Goal: Task Accomplishment & Management: Manage account settings

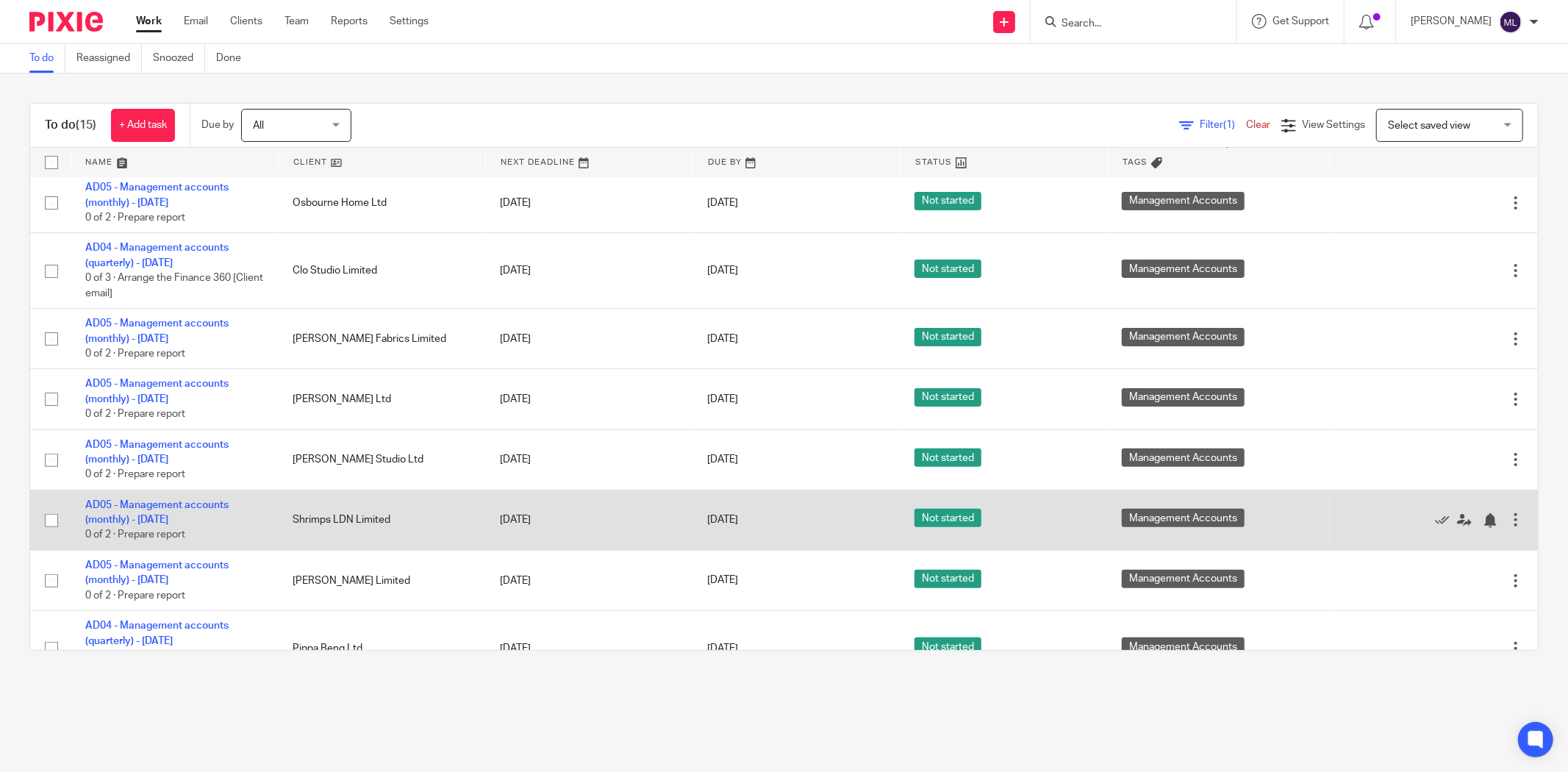
scroll to position [327, 0]
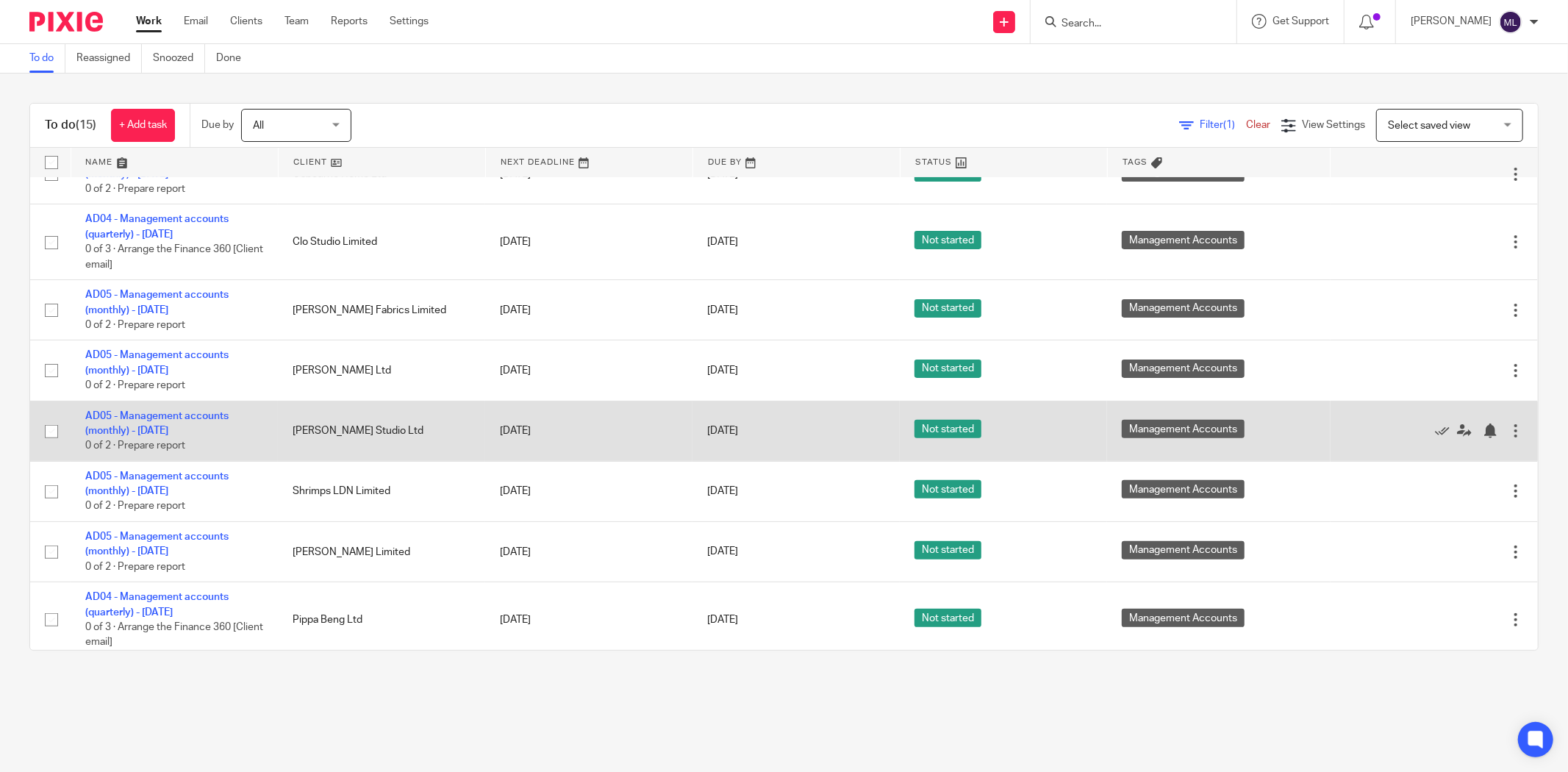
click at [158, 425] on td "AD05 - Management accounts (monthly) - July 31, 2025 0 of 2 · Prepare report" at bounding box center [174, 431] width 207 height 61
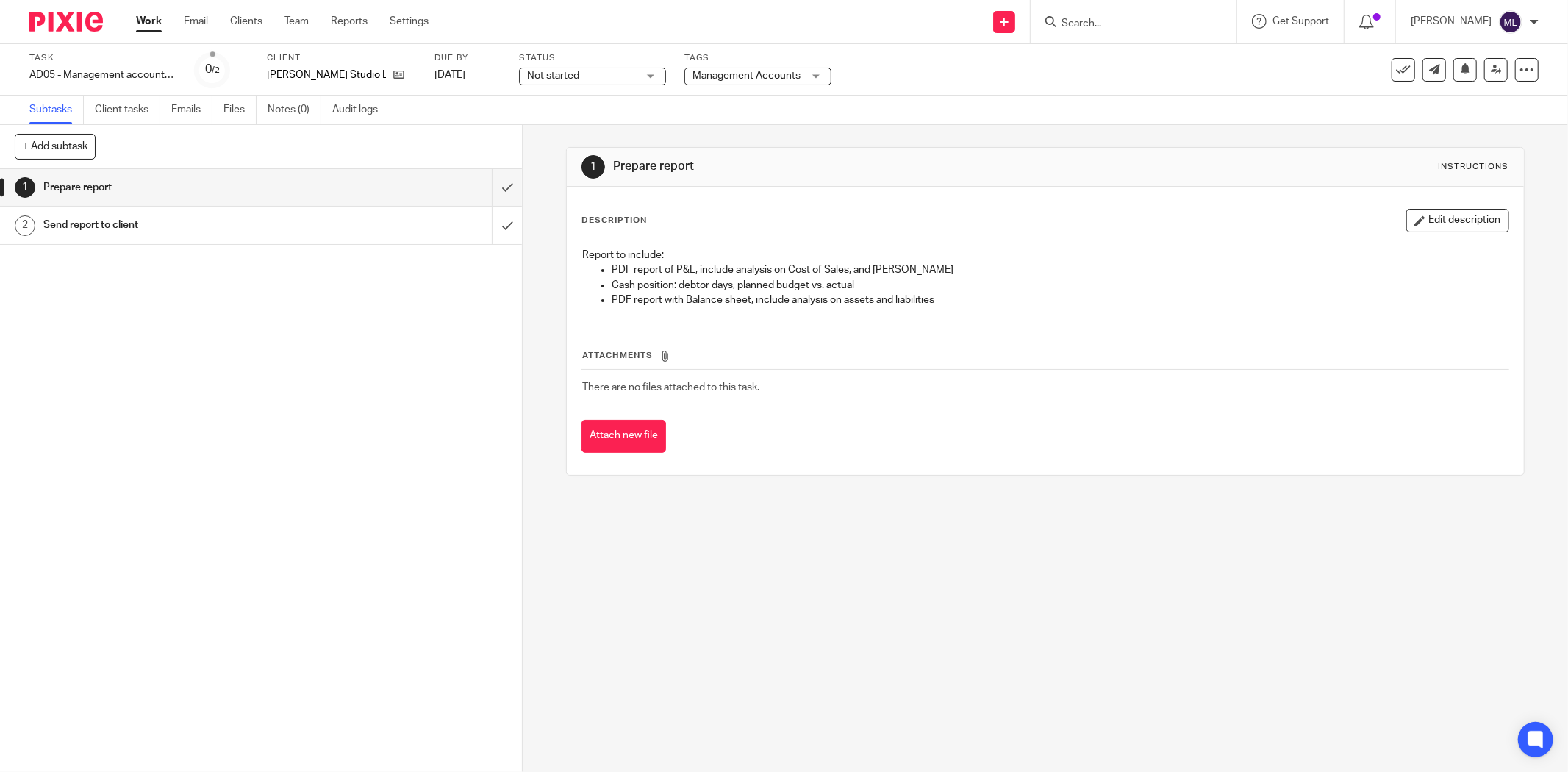
click at [593, 75] on span "Not started" at bounding box center [582, 76] width 111 height 16
click at [593, 75] on div "Not started Not started" at bounding box center [592, 76] width 147 height 18
click at [593, 78] on span "Not started" at bounding box center [582, 76] width 111 height 16
click at [599, 122] on li "In progress" at bounding box center [590, 129] width 146 height 30
click at [718, 74] on span "Management Accounts" at bounding box center [746, 75] width 108 height 11
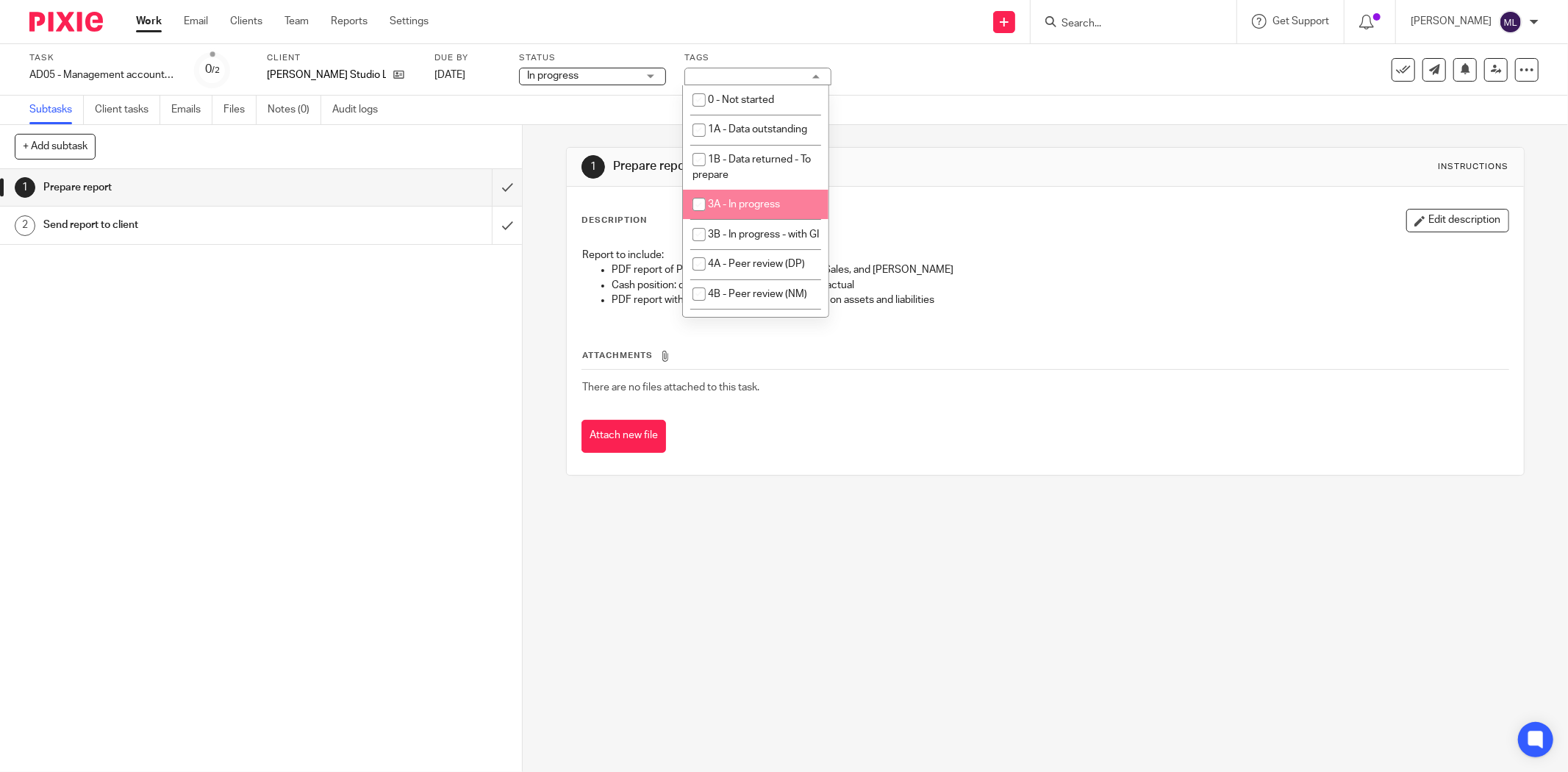
scroll to position [81, 0]
click at [737, 217] on span "4B - Peer review (NM)" at bounding box center [757, 212] width 99 height 11
checkbox input "true"
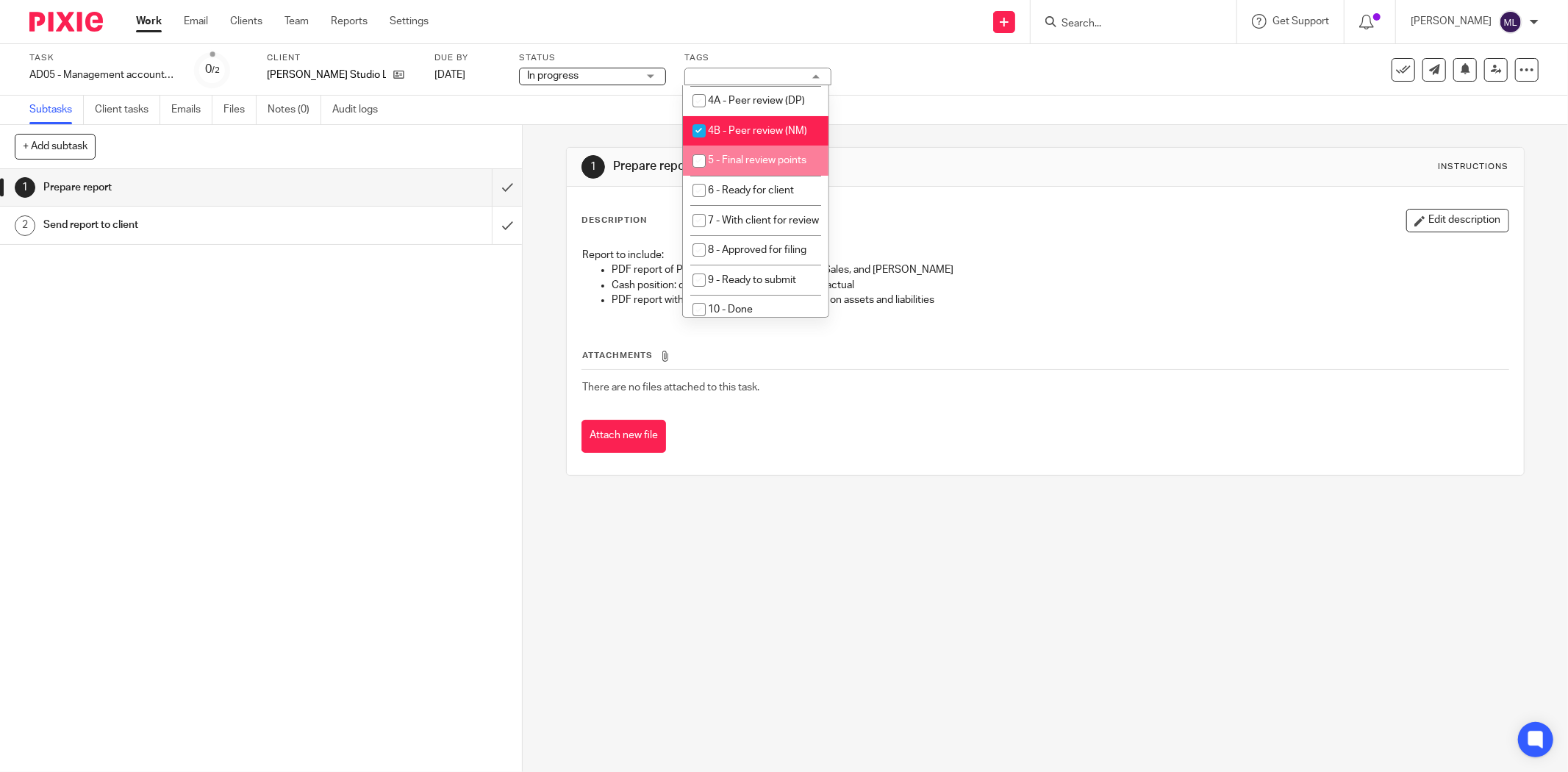
click at [1305, 115] on div "Subtasks Client tasks Emails Files Notes (0) Audit logs" at bounding box center [784, 111] width 1568 height 29
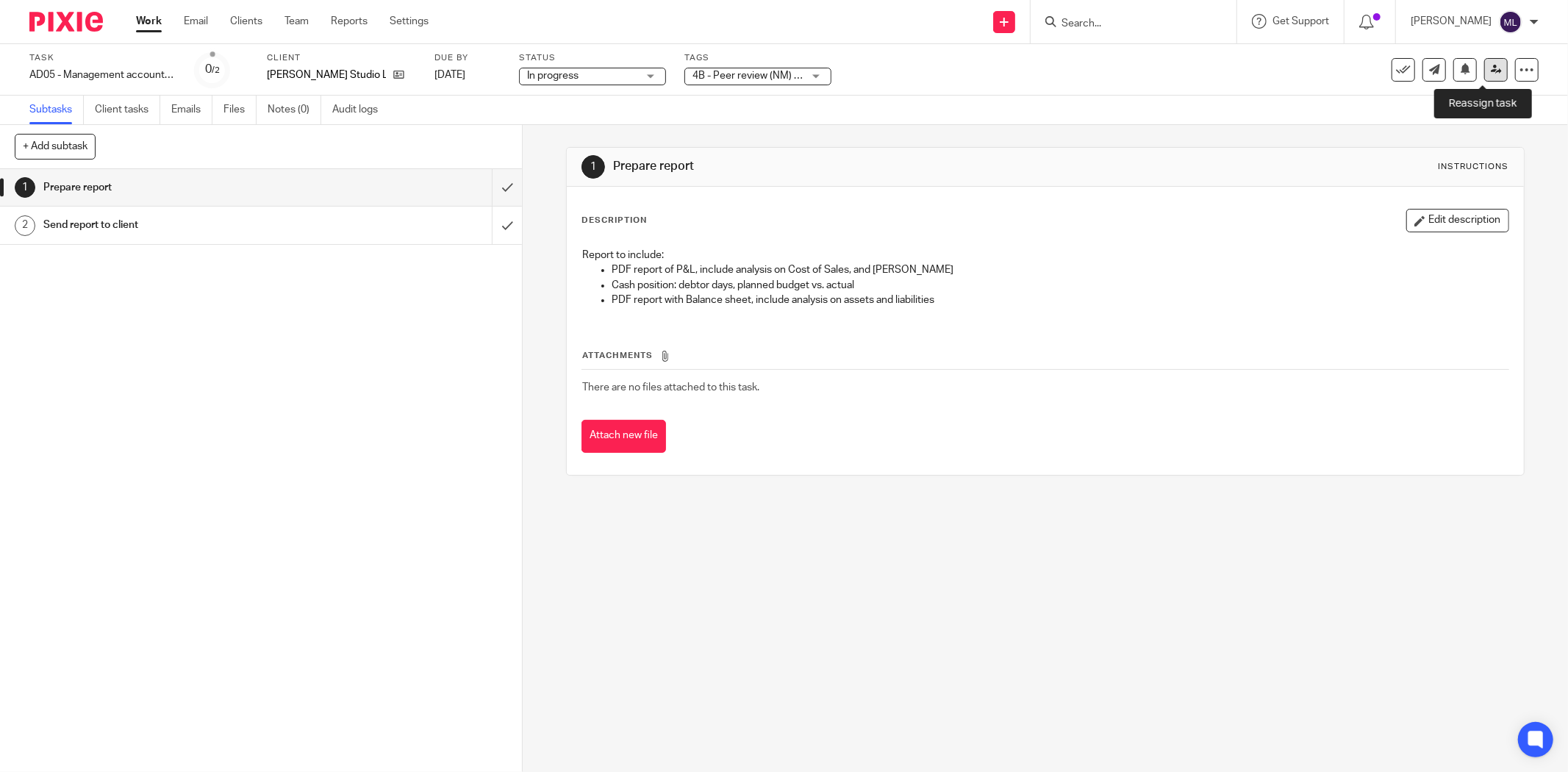
click at [1484, 61] on link at bounding box center [1496, 69] width 23 height 23
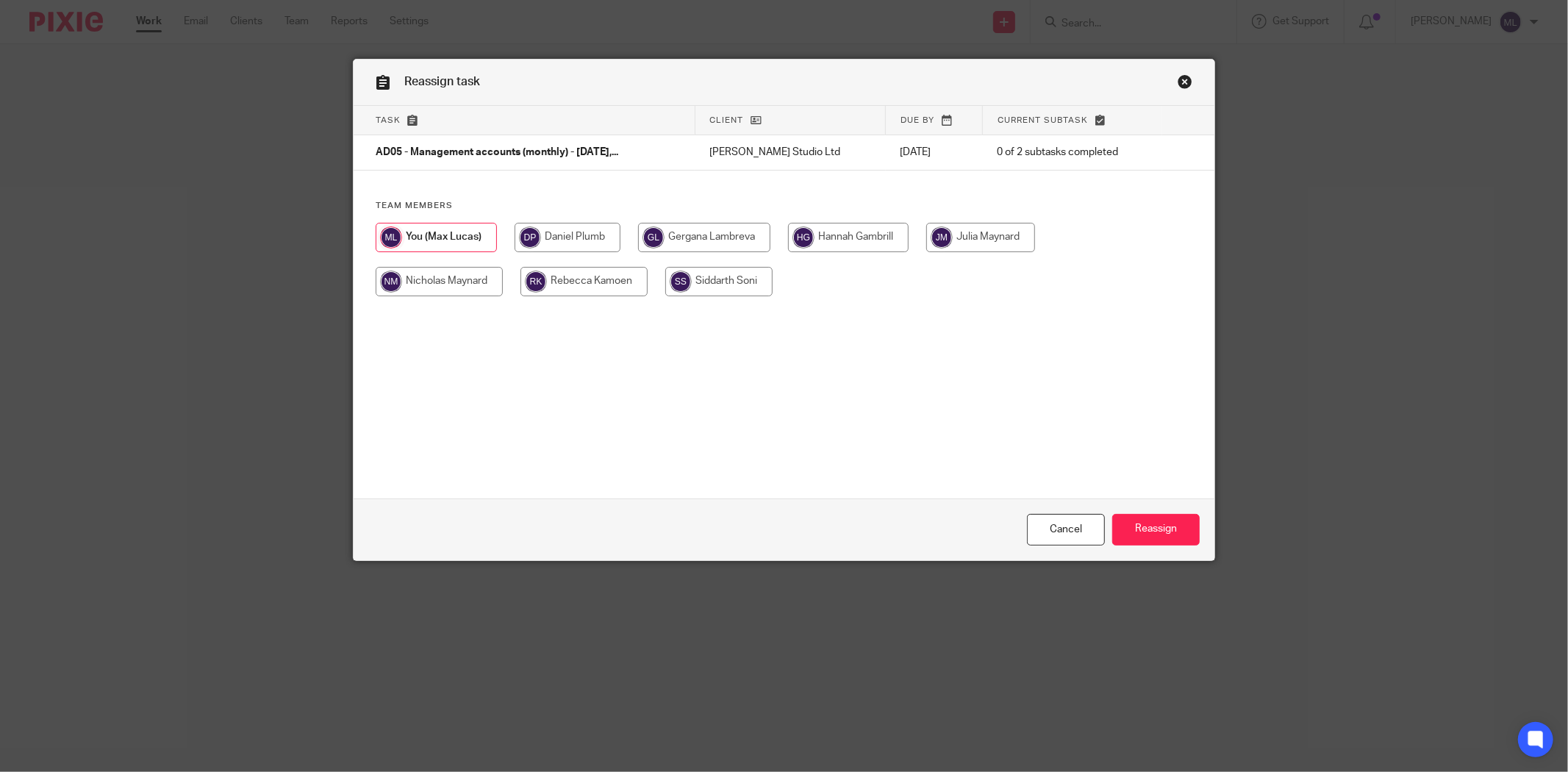
drag, startPoint x: 406, startPoint y: 280, endPoint x: 513, endPoint y: 318, distance: 113.5
click at [406, 280] on input "radio" at bounding box center [439, 282] width 127 height 29
radio input "true"
click at [1140, 539] on input "Reassign" at bounding box center [1155, 529] width 87 height 31
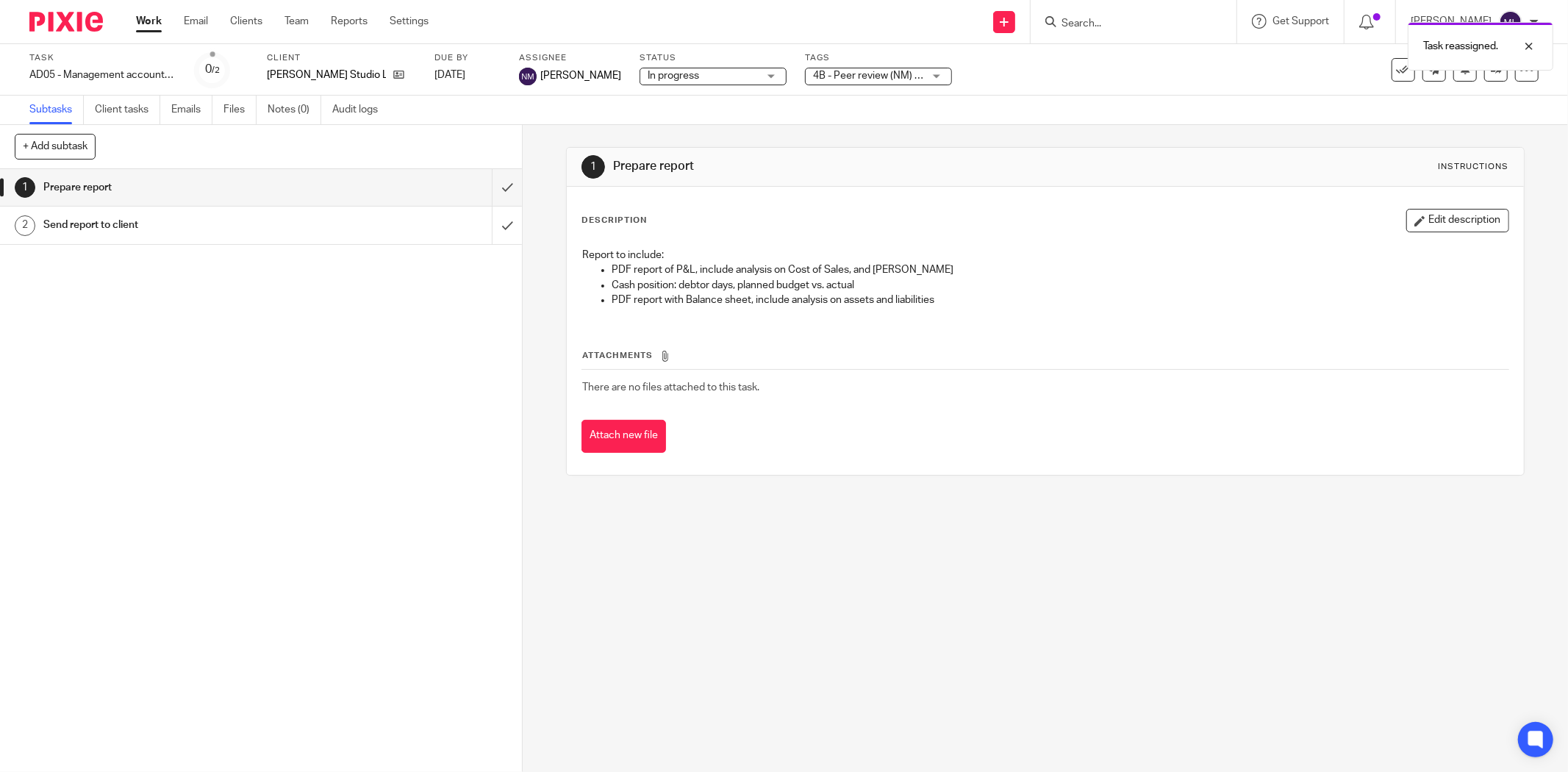
click at [142, 24] on link "Work" at bounding box center [149, 21] width 25 height 15
